Goal: Contribute content: Add original content to the website for others to see

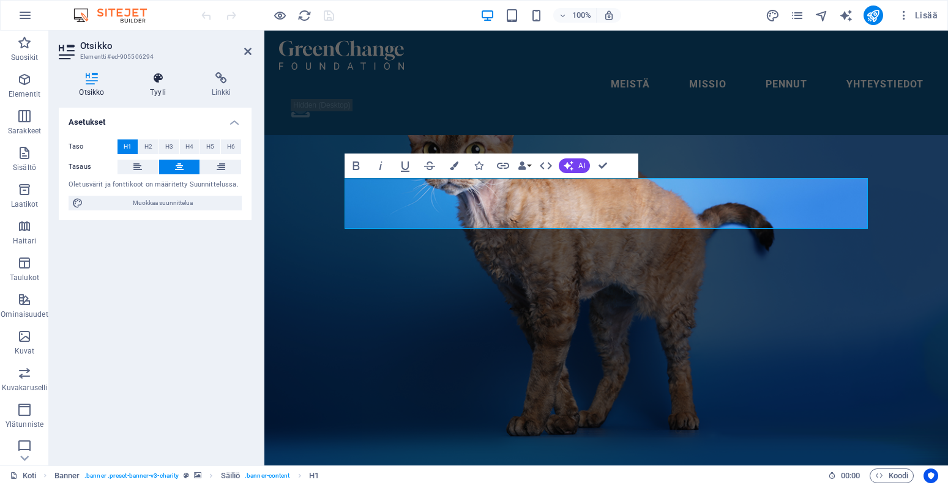
click at [147, 96] on h4 "Tyyli" at bounding box center [161, 85] width 62 height 26
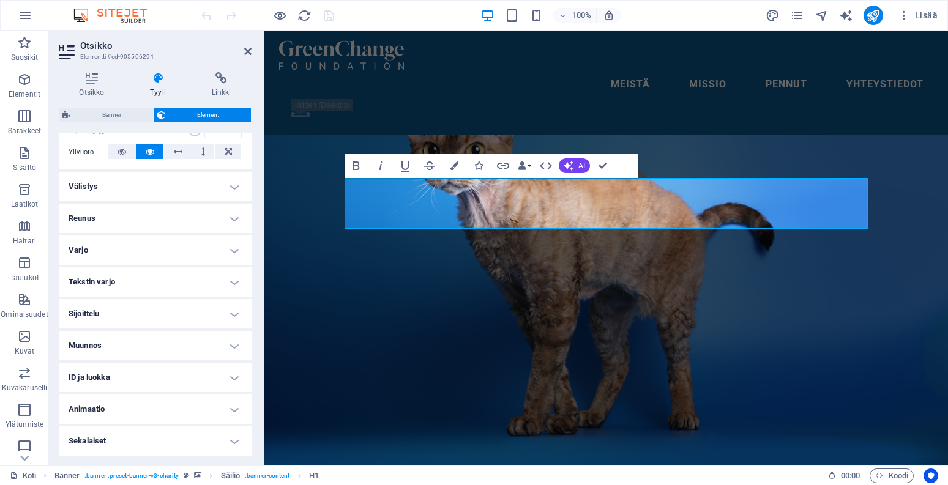
scroll to position [193, 0]
click at [33, 83] on span "Elementit" at bounding box center [24, 86] width 49 height 29
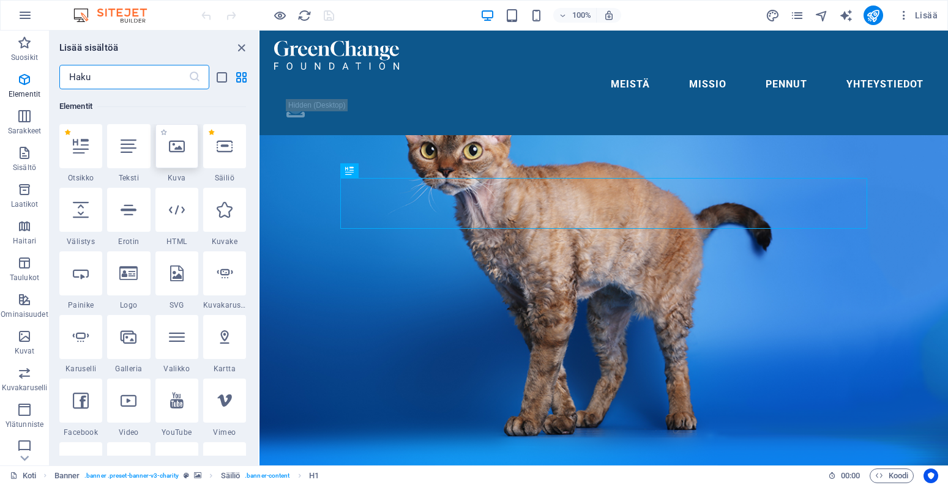
scroll to position [130, 0]
click at [177, 147] on icon at bounding box center [177, 146] width 16 height 16
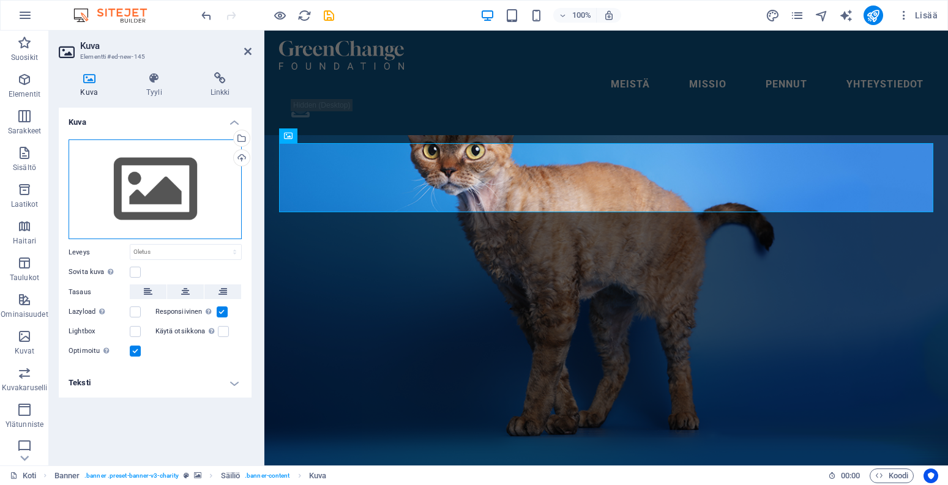
click at [196, 206] on div "Vedä tiedostot tähän, valitse tiedostot napsauttamalla tai valitse tiedostot Ti…" at bounding box center [155, 189] width 173 height 100
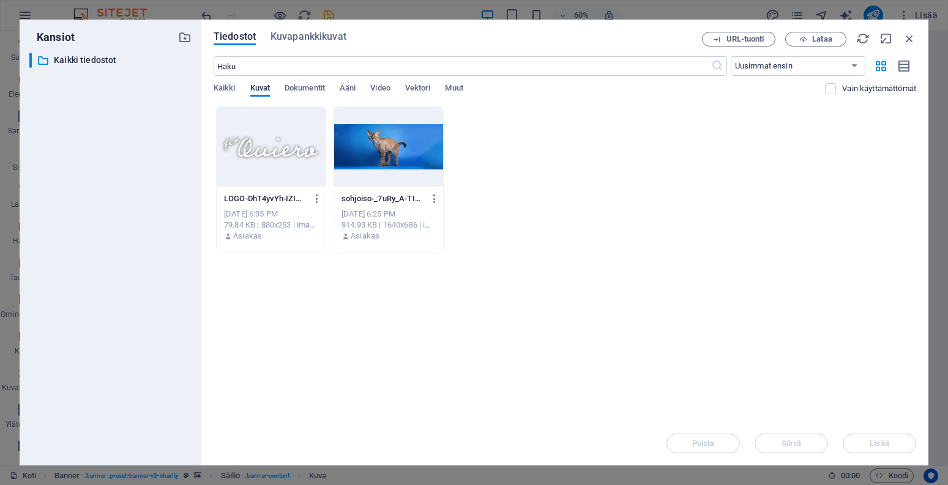
click at [291, 128] on div at bounding box center [271, 147] width 109 height 80
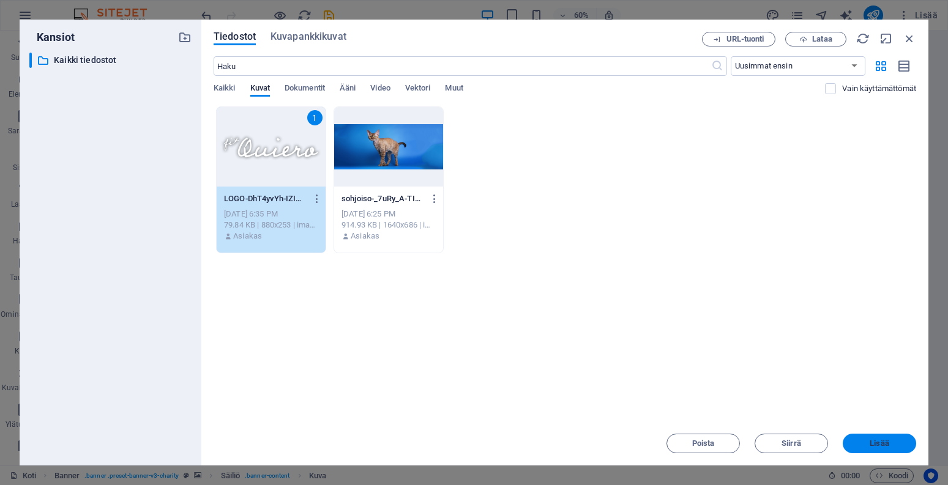
click at [882, 450] on button "Lisää" at bounding box center [878, 444] width 73 height 20
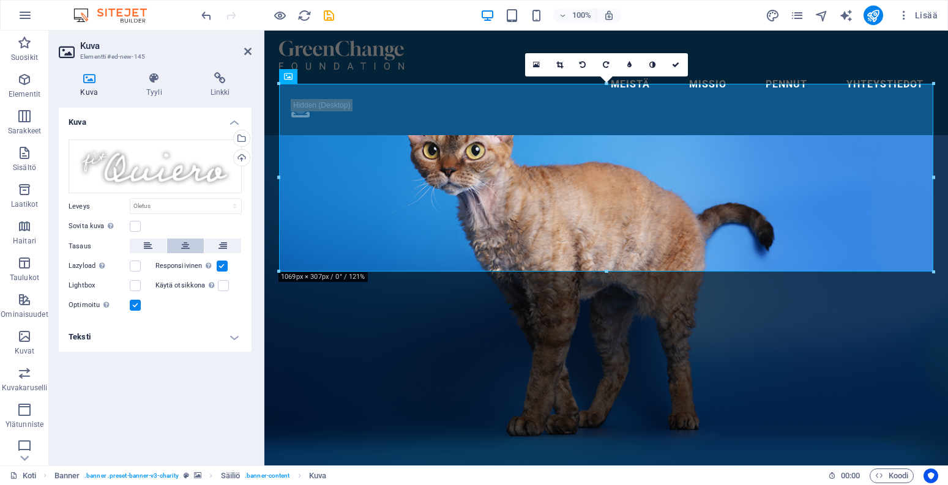
click at [184, 244] on icon at bounding box center [185, 246] width 9 height 15
select select "px"
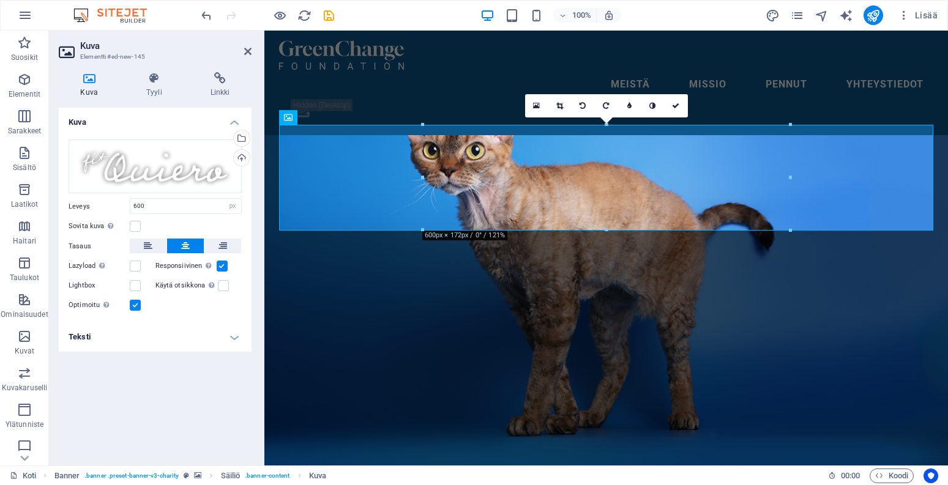
click at [154, 225] on div "Sovita kuva [PERSON_NAME] kuva automaattisesti kiinteään leveyteen ja korkeuteen" at bounding box center [155, 226] width 173 height 15
drag, startPoint x: 155, startPoint y: 207, endPoint x: 122, endPoint y: 207, distance: 33.6
click at [122, 207] on div "Leveys 600 Oletus auto px rem % em vh vw" at bounding box center [155, 206] width 173 height 16
type input "500"
click at [179, 224] on div "Sovita kuva [PERSON_NAME] kuva automaattisesti kiinteään leveyteen ja korkeuteen" at bounding box center [155, 226] width 173 height 15
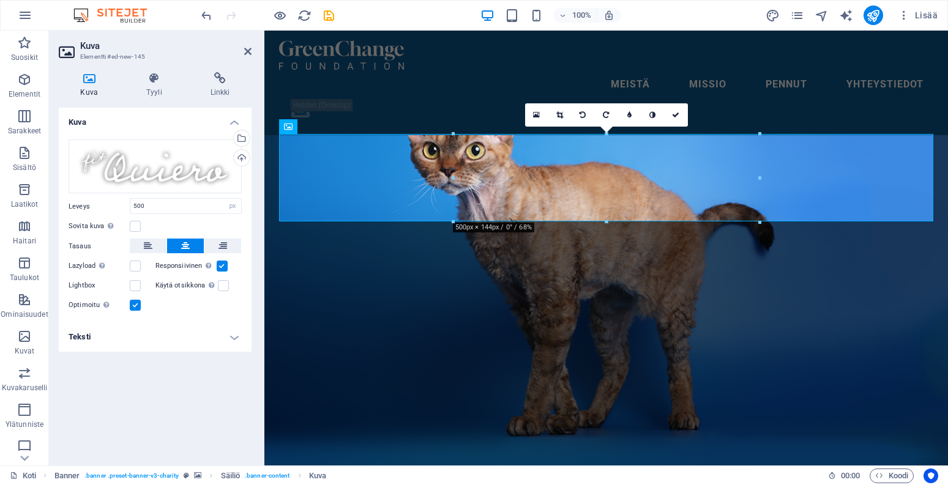
click at [140, 334] on h4 "Teksti" at bounding box center [155, 336] width 193 height 29
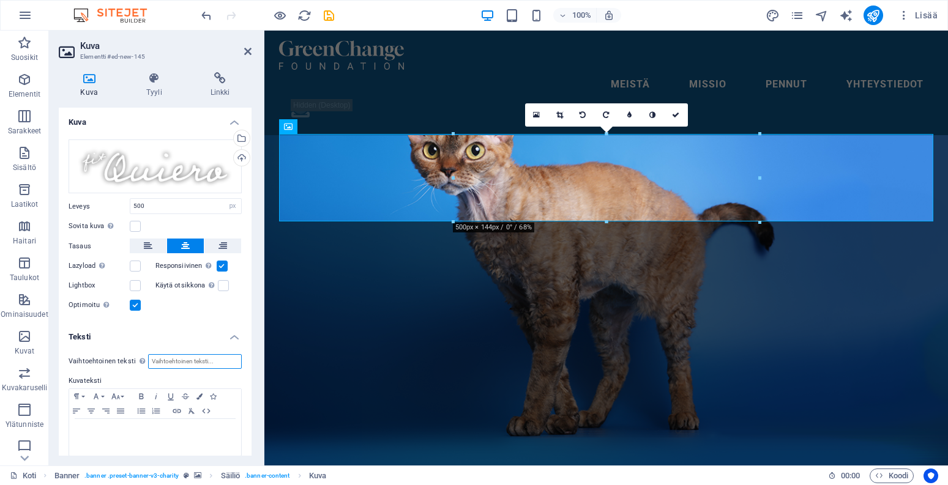
click at [158, 360] on input "Vaihtoehtoinen teksti Vaihtoehtoista tekstiä käyttävät laitteet, jotka eivät vo…" at bounding box center [195, 361] width 94 height 15
type input "FI* Quiero"
click at [332, 14] on icon "save" at bounding box center [329, 16] width 14 height 14
checkbox input "false"
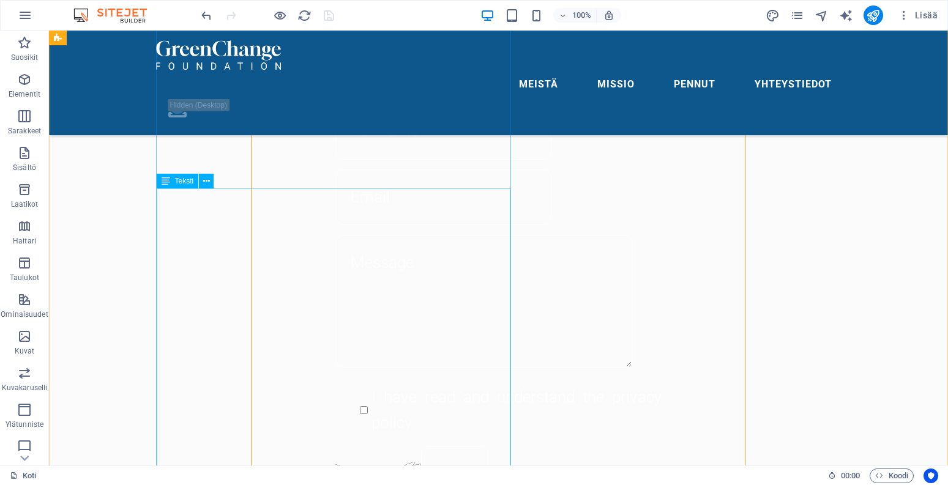
scroll to position [1108, 0]
